Goal: Task Accomplishment & Management: Use online tool/utility

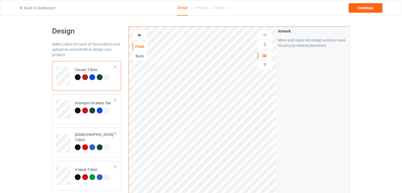
click at [140, 57] on div "Back" at bounding box center [140, 55] width 14 height 5
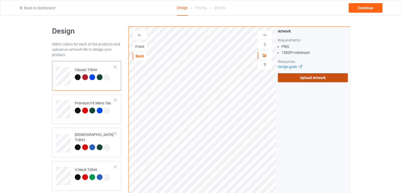
click at [314, 78] on label "Upload Artwork" at bounding box center [313, 77] width 70 height 9
click at [0, 0] on input "Upload Artwork" at bounding box center [0, 0] width 0 height 0
click at [285, 75] on label "Upload Artwork" at bounding box center [313, 77] width 70 height 9
click at [0, 0] on input "Upload Artwork" at bounding box center [0, 0] width 0 height 0
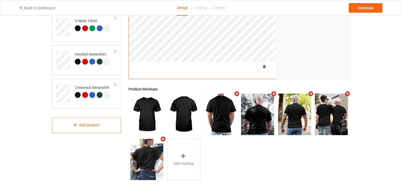
scroll to position [96, 0]
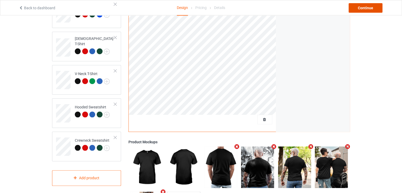
click at [369, 10] on div "Continue" at bounding box center [366, 8] width 34 height 10
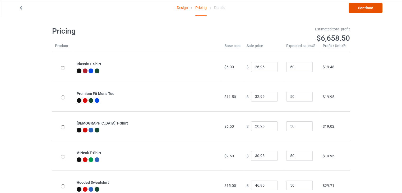
click at [369, 10] on link "Continue" at bounding box center [366, 8] width 34 height 10
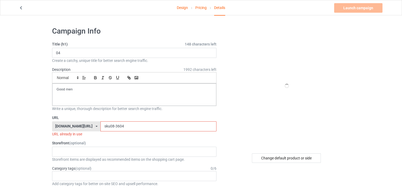
click at [110, 126] on input "sku08-3604" at bounding box center [158, 126] width 116 height 10
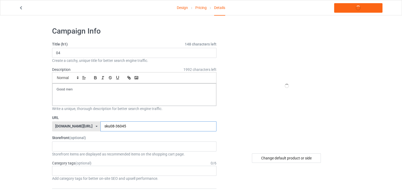
type input "sku08-36045"
click at [286, 96] on div at bounding box center [286, 85] width 95 height 119
click at [345, 6] on link "Launch campaign" at bounding box center [358, 8] width 48 height 10
